Goal: Navigation & Orientation: Find specific page/section

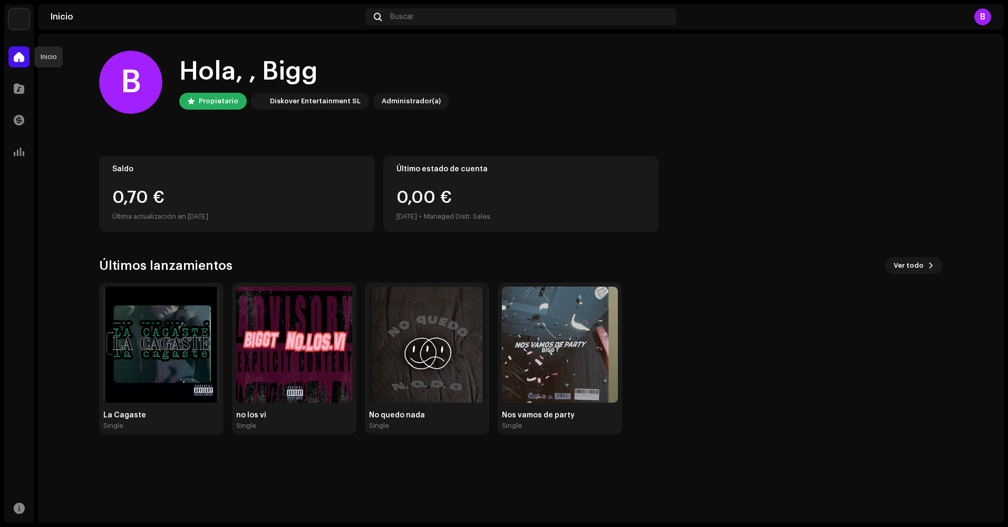
click at [21, 60] on span at bounding box center [19, 57] width 11 height 8
click at [21, 83] on div at bounding box center [18, 88] width 21 height 21
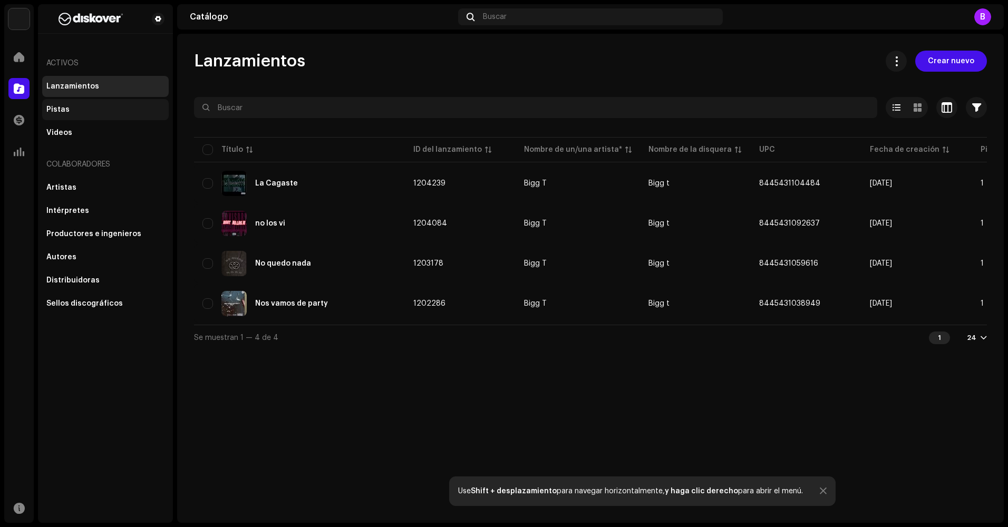
click at [85, 113] on div "Pistas" at bounding box center [105, 109] width 118 height 8
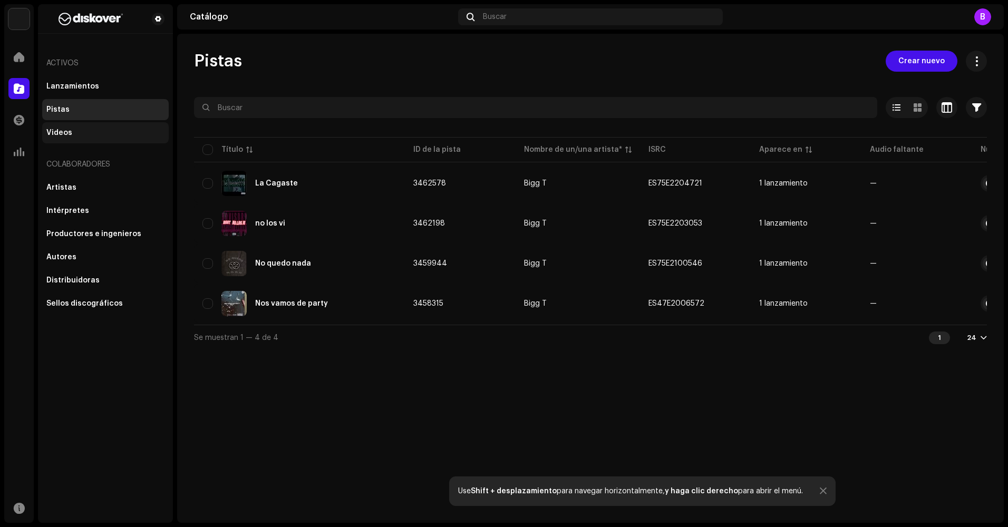
click at [89, 131] on div "Videos" at bounding box center [105, 133] width 118 height 8
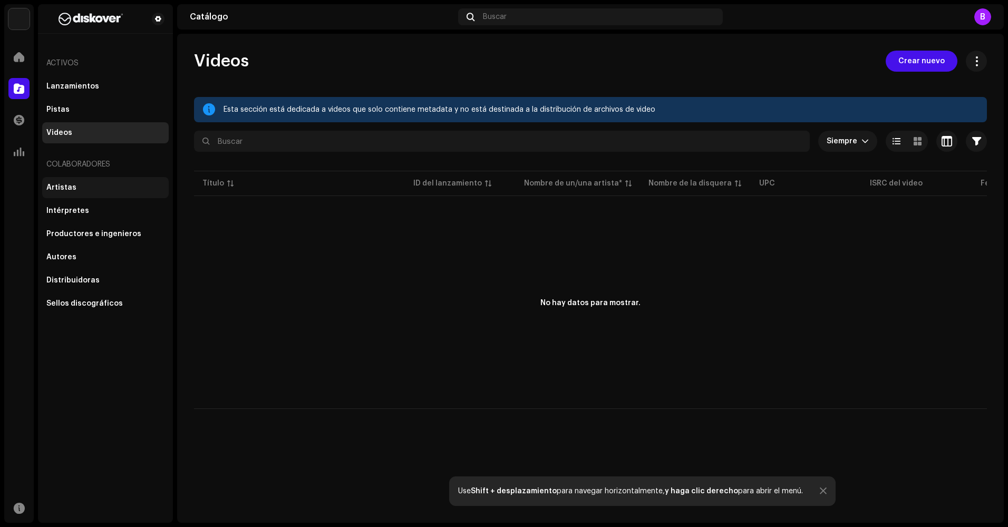
click at [99, 188] on div "Artistas" at bounding box center [105, 187] width 118 height 8
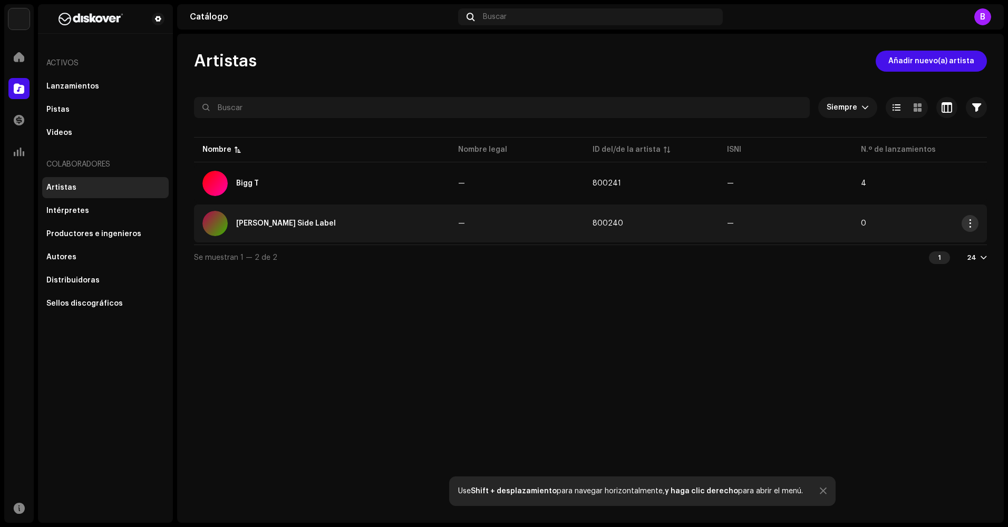
click at [974, 224] on span "button" at bounding box center [970, 223] width 8 height 8
click at [598, 322] on div "Artistas Añadir nuevo(a) artista Siempre Seleccionado 0 Seleccionar todo Opcion…" at bounding box center [590, 278] width 827 height 489
click at [975, 224] on button "button" at bounding box center [969, 223] width 17 height 17
click at [942, 269] on div "Administrar acceso" at bounding box center [922, 268] width 103 height 8
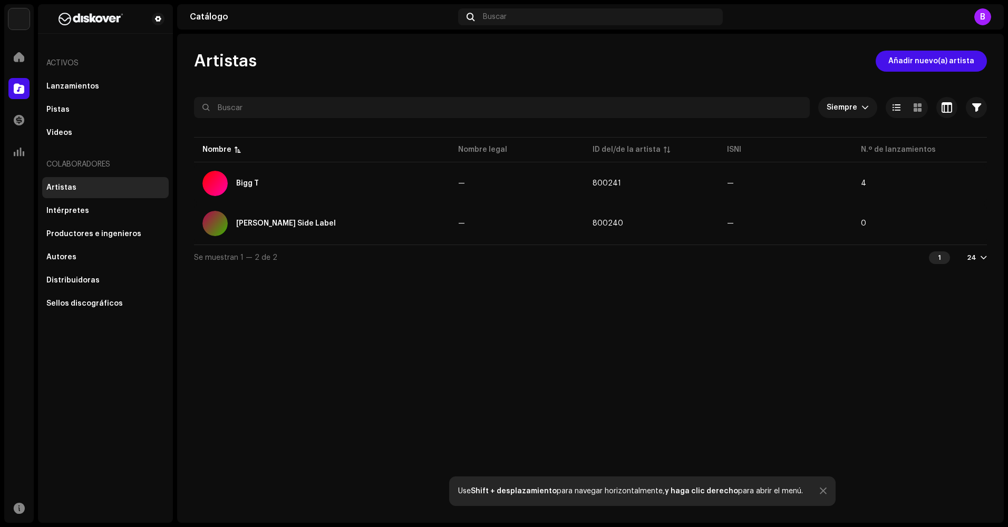
click at [857, 326] on div "[PERSON_NAME] Side Label Portal del/de la artista Invitar a un miembro Miembro …" at bounding box center [504, 263] width 1008 height 527
click at [116, 213] on div "Intérpretes" at bounding box center [105, 211] width 118 height 8
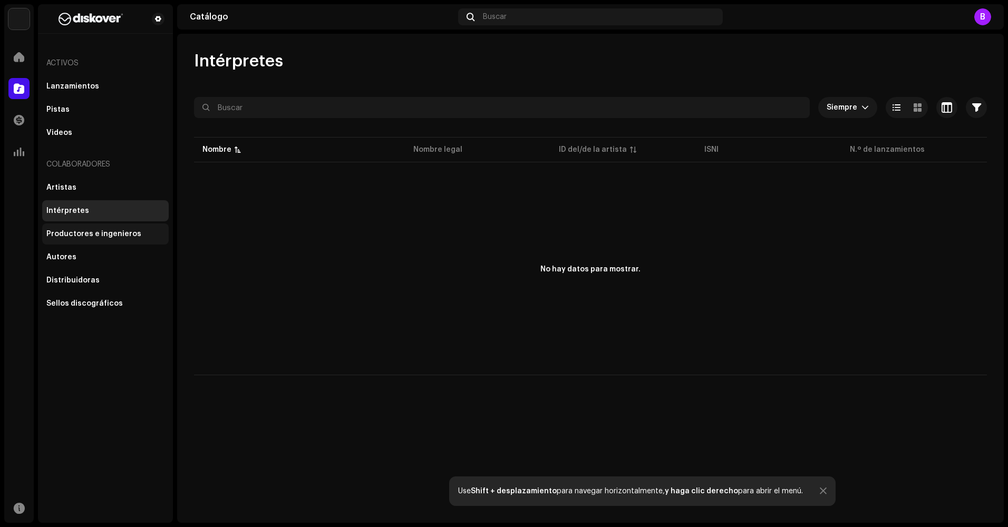
click at [88, 234] on div "Productores e ingenieros" at bounding box center [93, 234] width 95 height 8
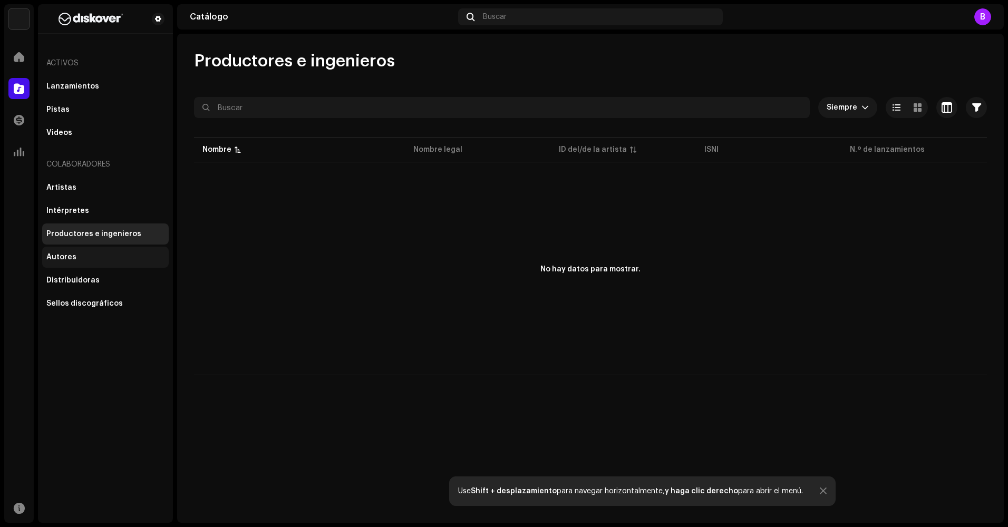
click at [65, 264] on div "Autores" at bounding box center [105, 257] width 127 height 21
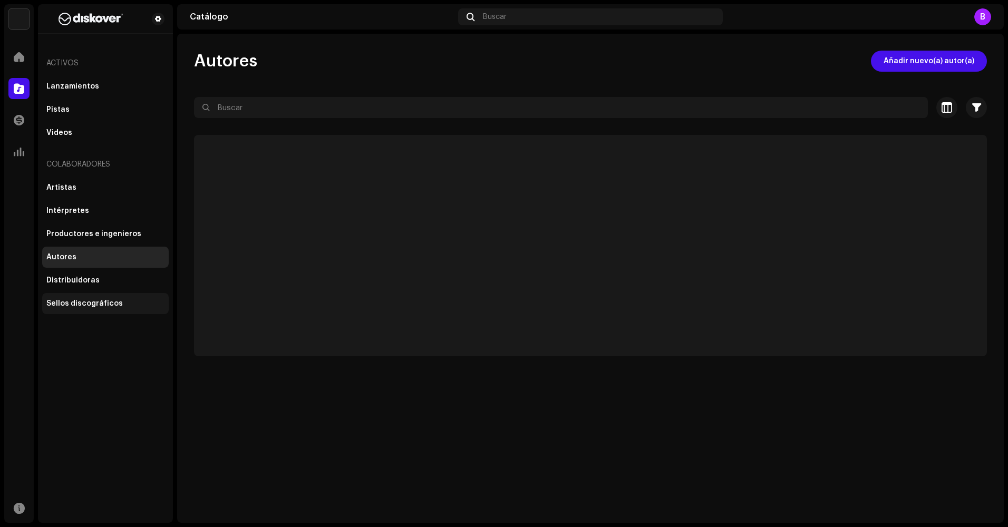
drag, startPoint x: 81, startPoint y: 290, endPoint x: 83, endPoint y: 297, distance: 6.5
click at [81, 291] on div "Artistas Intérpretes Productores e ingenieros Autores Distribuidoras Sellos dis…" at bounding box center [105, 245] width 127 height 137
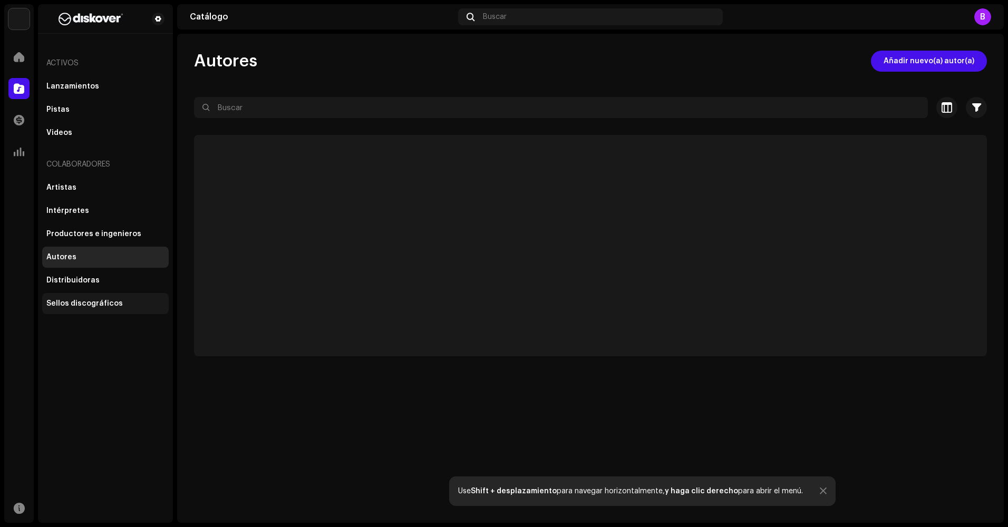
click at [88, 309] on div "Sellos discográficos" at bounding box center [105, 303] width 127 height 21
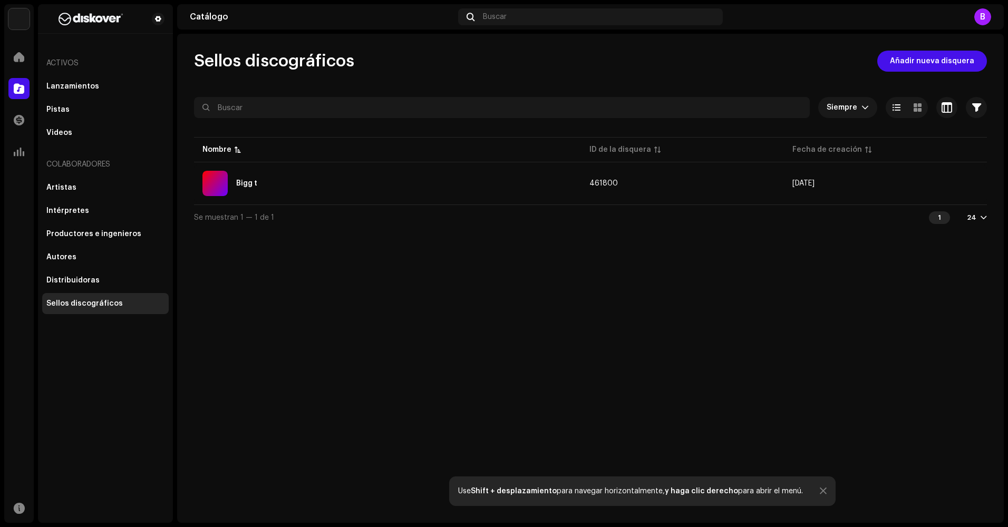
click at [81, 62] on div "Activos" at bounding box center [105, 63] width 127 height 25
click at [70, 62] on div "Activos" at bounding box center [105, 63] width 127 height 25
drag, startPoint x: 70, startPoint y: 62, endPoint x: 138, endPoint y: 100, distance: 77.7
click at [141, 102] on div "Pistas" at bounding box center [105, 109] width 127 height 21
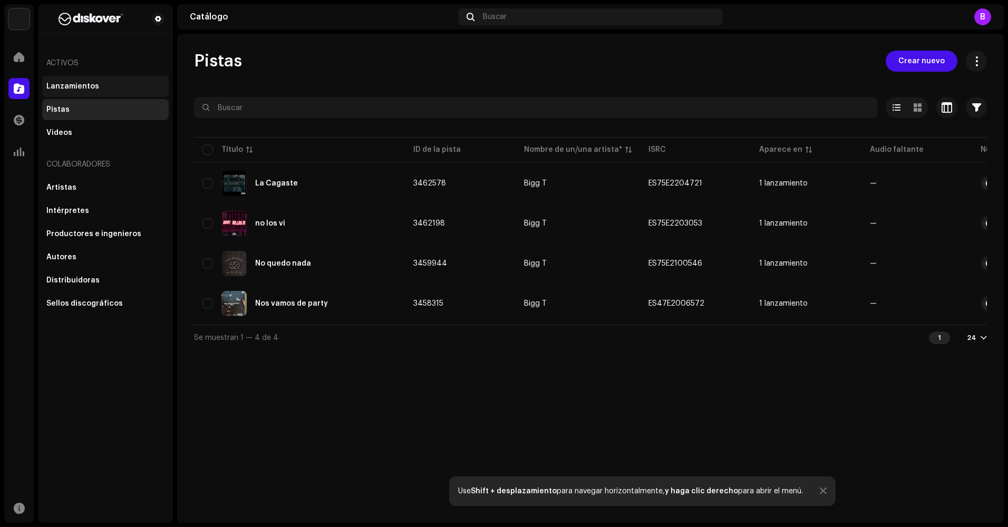
click at [77, 82] on div "Lanzamientos" at bounding box center [72, 86] width 53 height 8
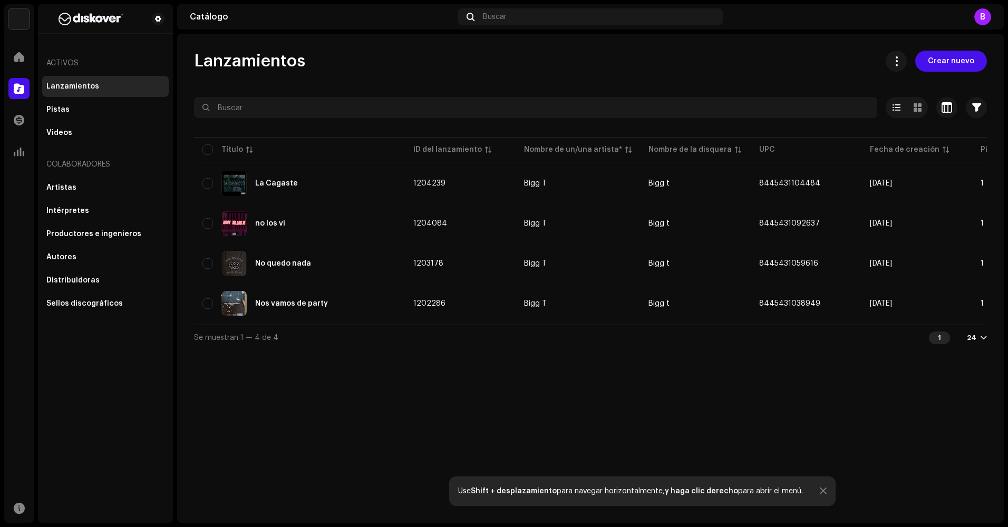
click at [405, 69] on div "Lanzamientos Crear nuevo" at bounding box center [590, 61] width 793 height 21
click at [18, 59] on span at bounding box center [19, 57] width 11 height 8
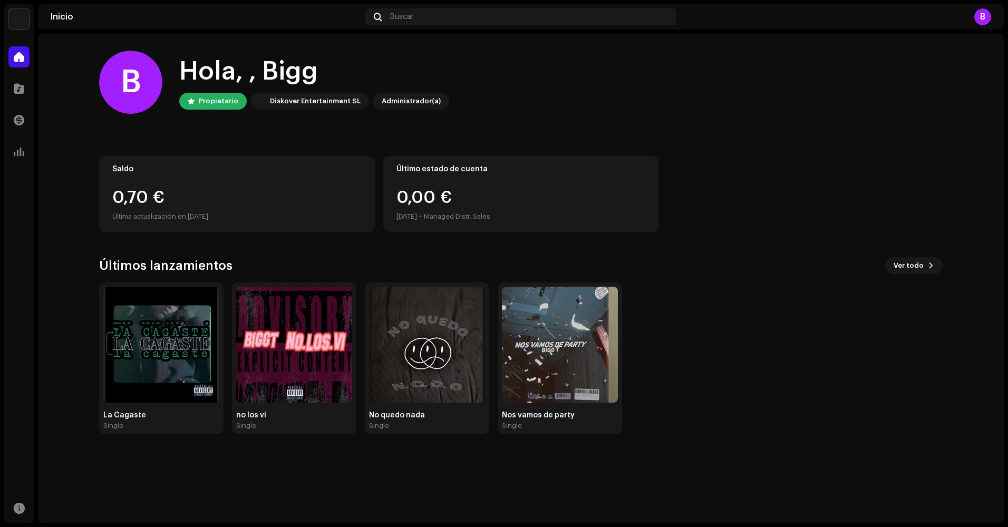
click at [987, 16] on div "B" at bounding box center [982, 16] width 17 height 17
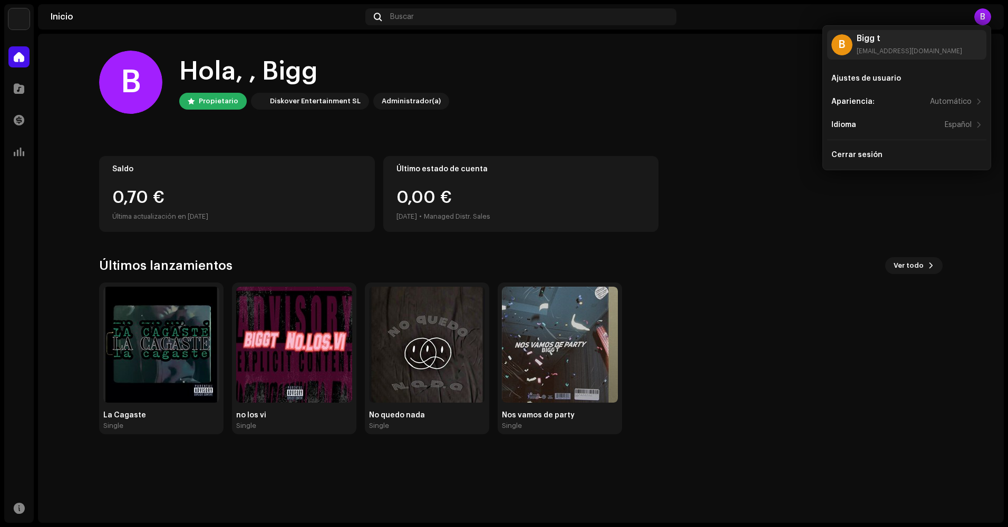
click at [743, 248] on div "B Hola, , Bigg Propietario Diskover Entertainment SL Administrador(a) Saldo 0,7…" at bounding box center [520, 242] width 843 height 417
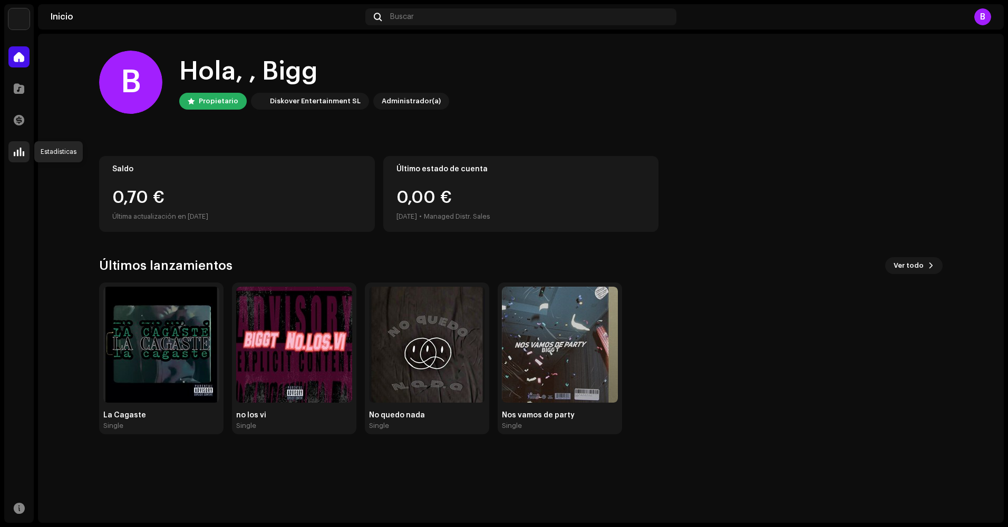
click at [21, 156] on span at bounding box center [19, 152] width 11 height 8
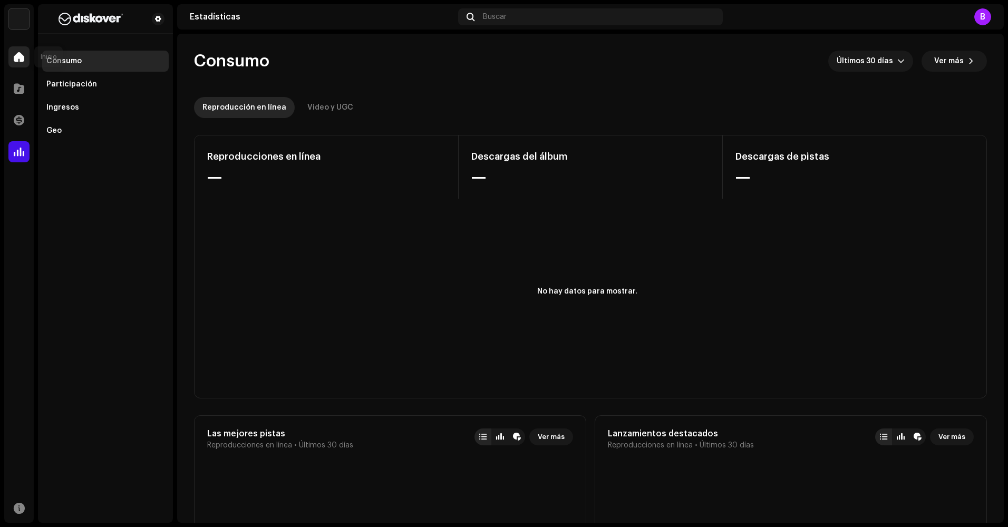
drag, startPoint x: 18, startPoint y: 54, endPoint x: 12, endPoint y: 56, distance: 7.3
click at [18, 54] on span at bounding box center [19, 57] width 11 height 8
